Goal: Task Accomplishment & Management: Use online tool/utility

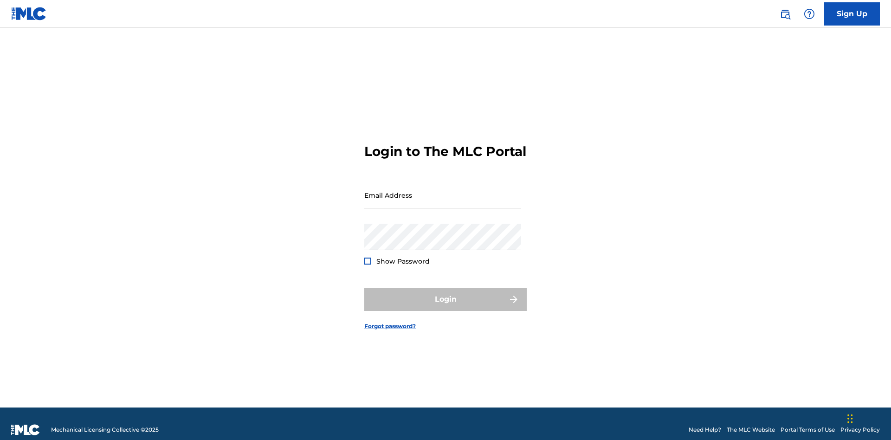
scroll to position [12, 0]
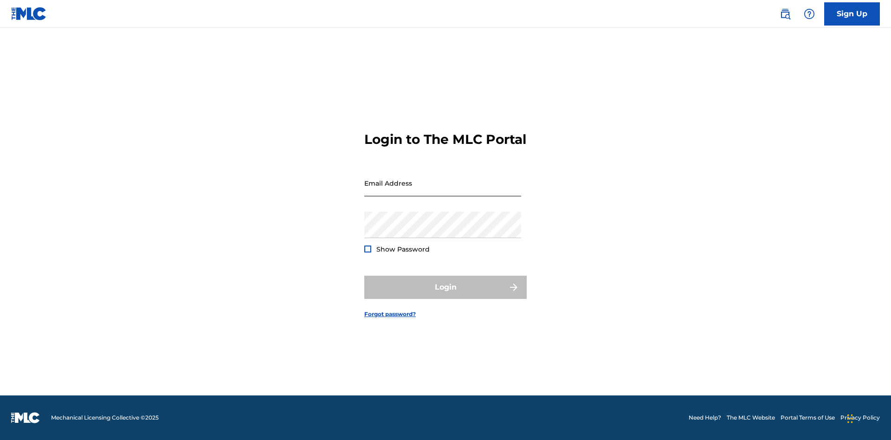
click at [443, 191] on input "Email Address" at bounding box center [442, 183] width 157 height 26
type input "[EMAIL_ADDRESS][DOMAIN_NAME]"
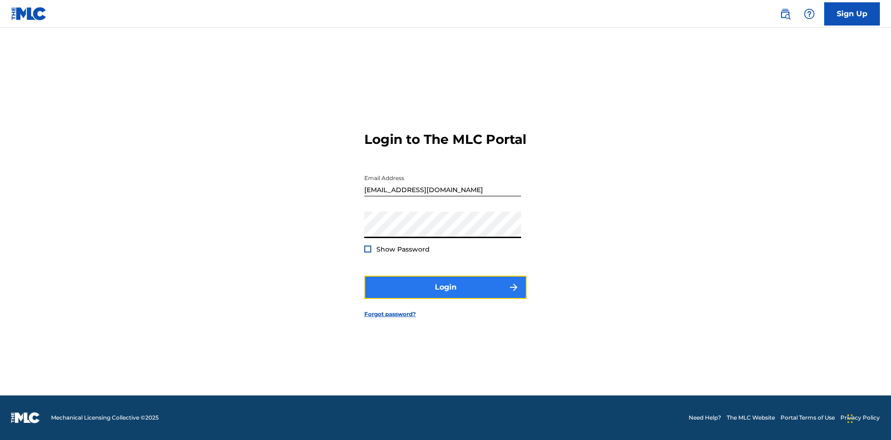
click at [446, 295] on button "Login" at bounding box center [445, 287] width 162 height 23
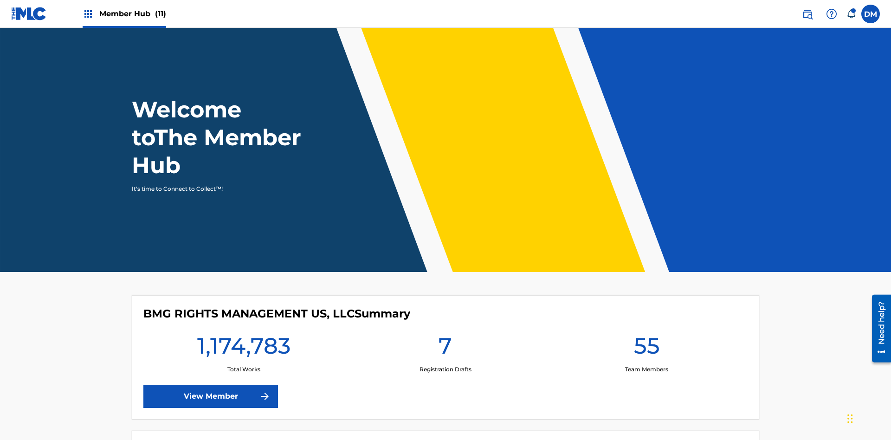
click at [124, 13] on span "Member Hub (11)" at bounding box center [132, 13] width 67 height 11
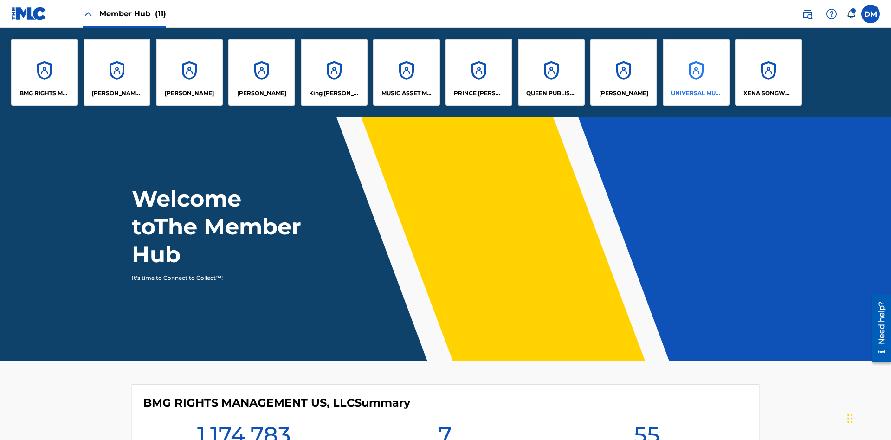
click at [696, 93] on p "UNIVERSAL MUSIC PUB GROUP" at bounding box center [696, 93] width 51 height 8
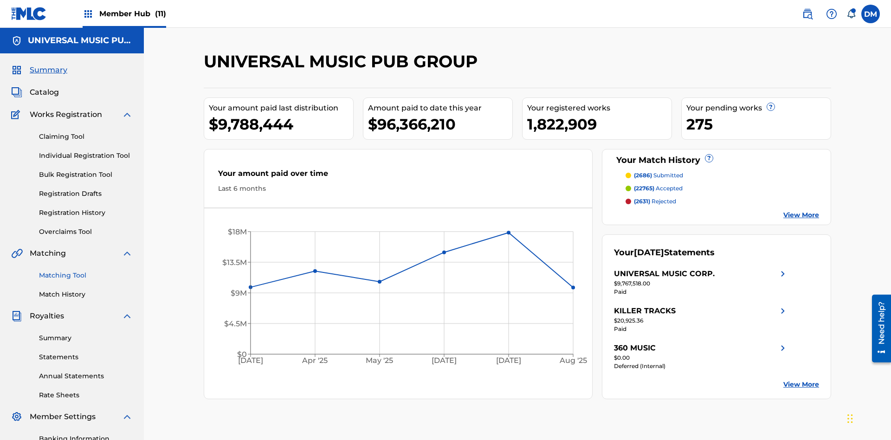
click at [86, 271] on link "Matching Tool" at bounding box center [86, 276] width 94 height 10
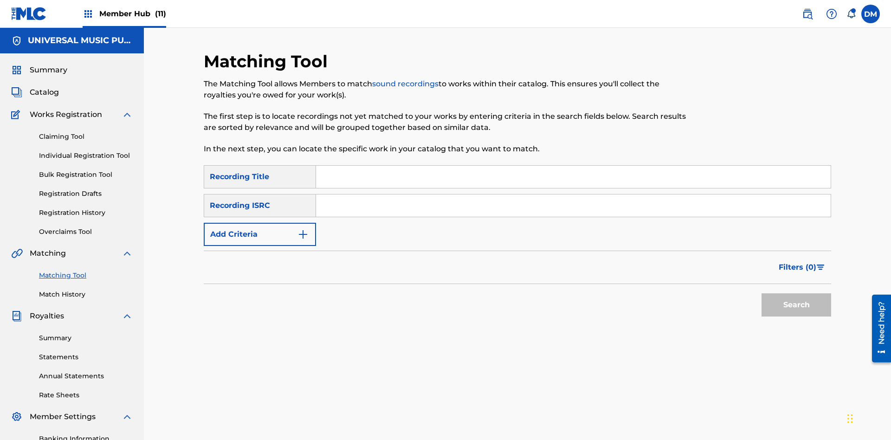
click at [573, 195] on input "Search Form" at bounding box center [573, 206] width 515 height 22
type input "US2AH0500028"
click at [797, 293] on button "Search" at bounding box center [797, 304] width 70 height 23
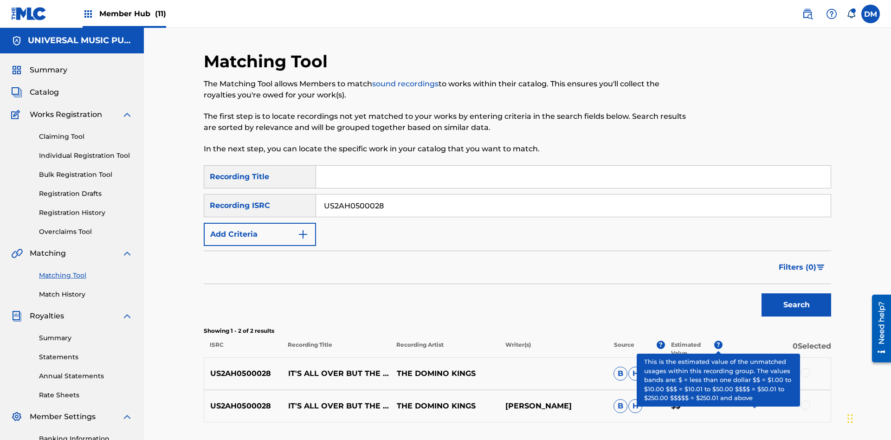
click at [573, 195] on input "US2AH0500028" at bounding box center [573, 206] width 515 height 22
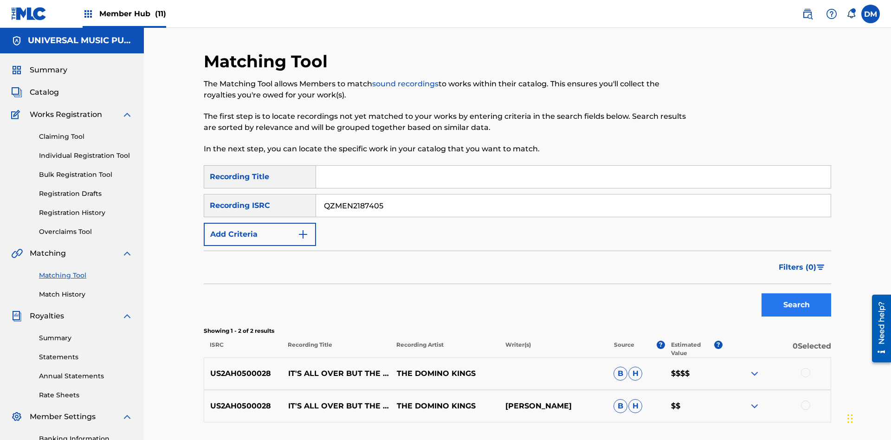
type input "QZMEN2187405"
click at [797, 293] on button "Search" at bounding box center [797, 304] width 70 height 23
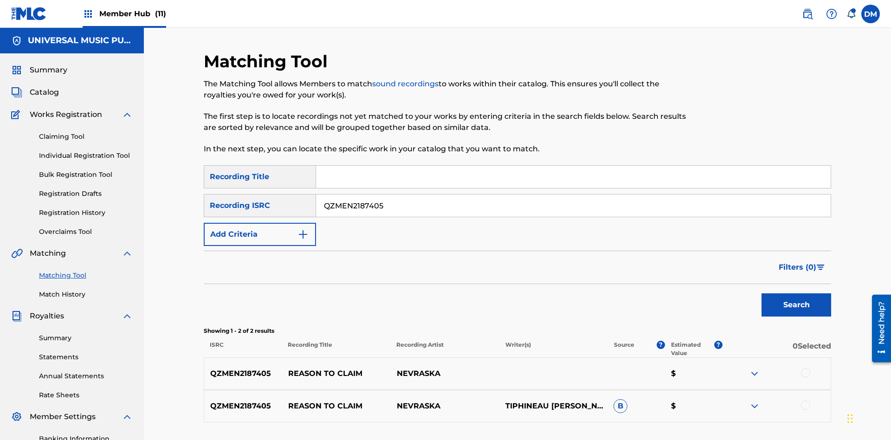
click at [754, 401] on img at bounding box center [754, 406] width 11 height 11
click at [745, 440] on link "Listen" at bounding box center [745, 443] width 17 height 7
click at [794, 440] on link "View" at bounding box center [794, 443] width 14 height 7
click at [86, 290] on link "Match History" at bounding box center [86, 295] width 94 height 10
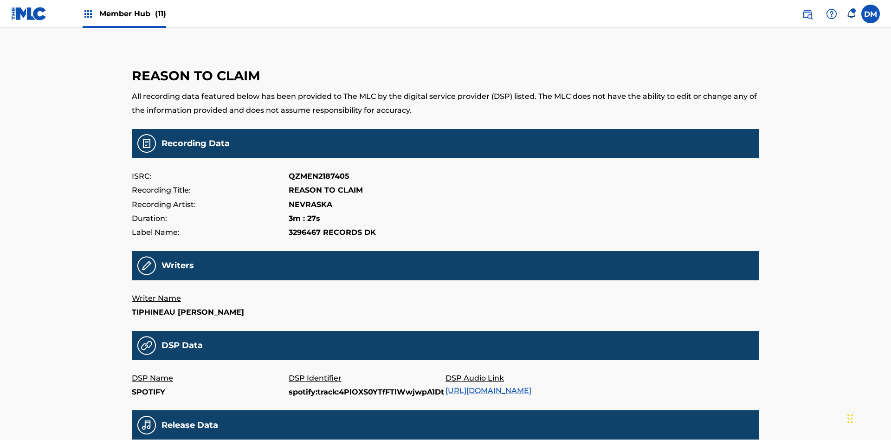
scroll to position [113, 0]
